Goal: Find contact information: Find contact information

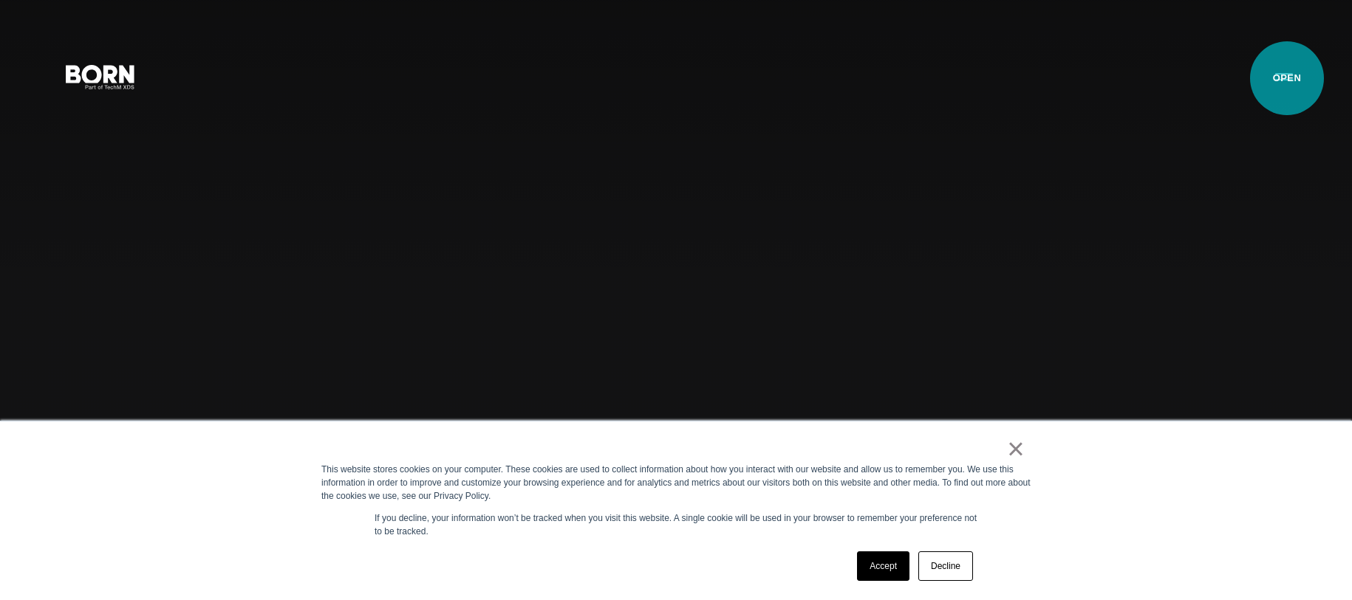
click at [1276, 81] on button "Primary Menu" at bounding box center [1283, 76] width 35 height 31
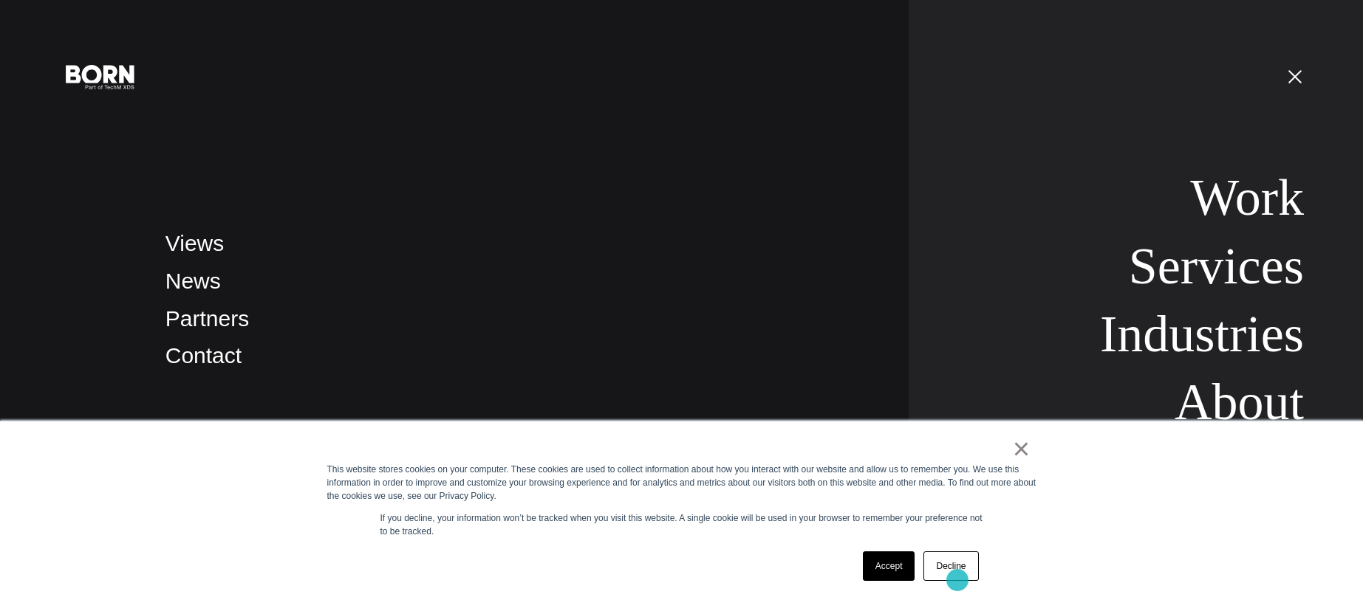
click at [957, 581] on link "Decline" at bounding box center [950, 567] width 55 height 30
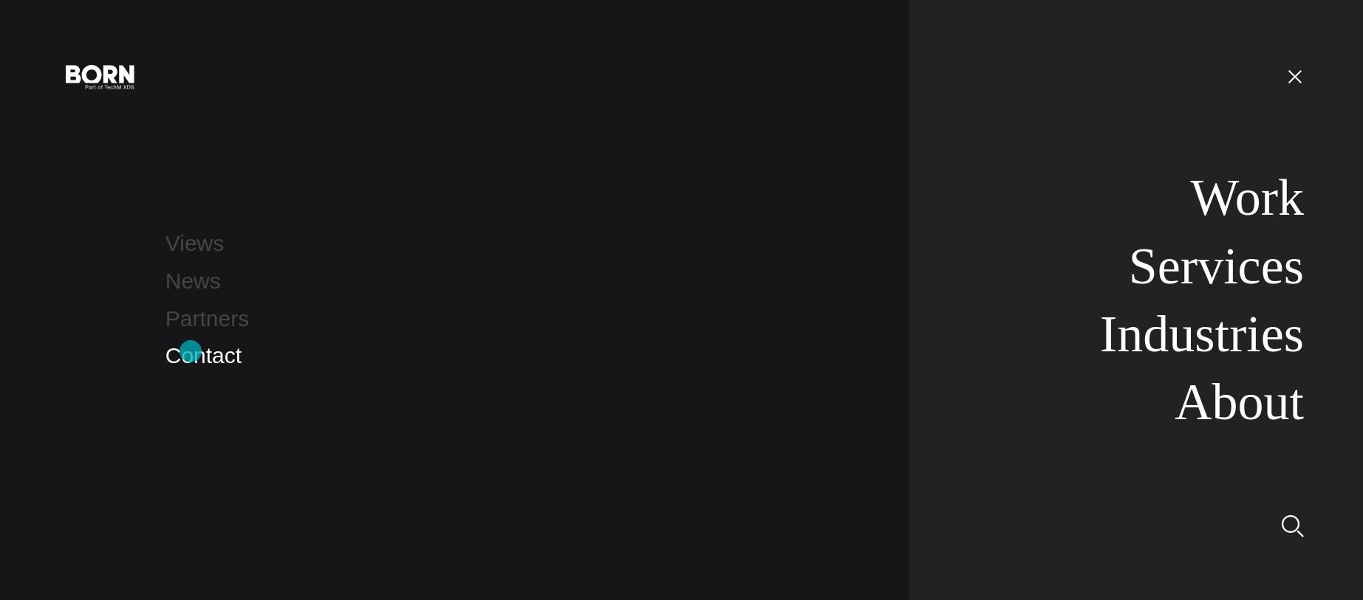
click at [191, 352] on link "Contact" at bounding box center [203, 355] width 76 height 24
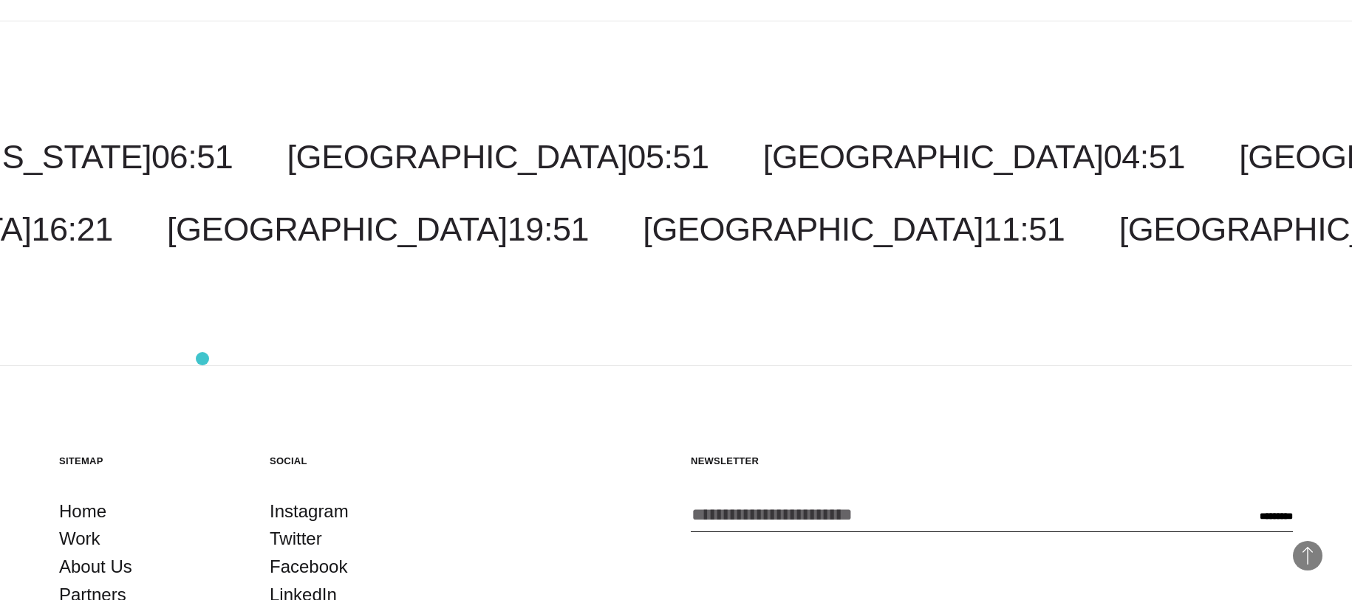
scroll to position [3739, 0]
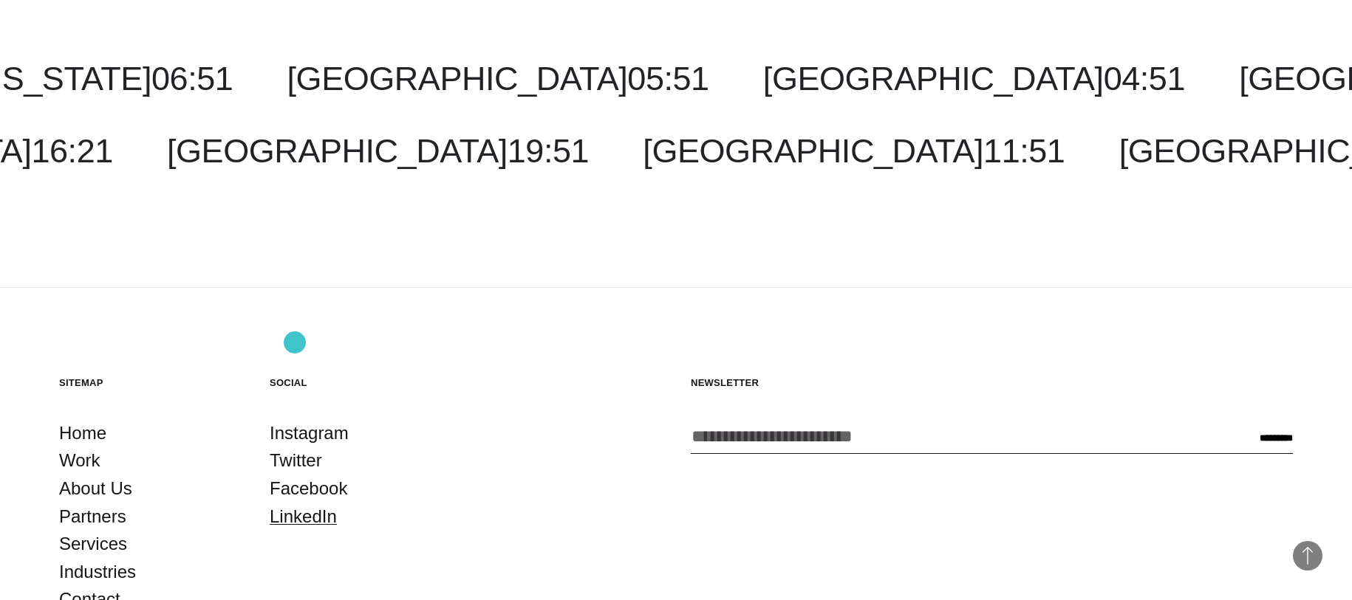
click at [295, 503] on link "LinkedIn" at bounding box center [303, 517] width 67 height 28
